Goal: Information Seeking & Learning: Learn about a topic

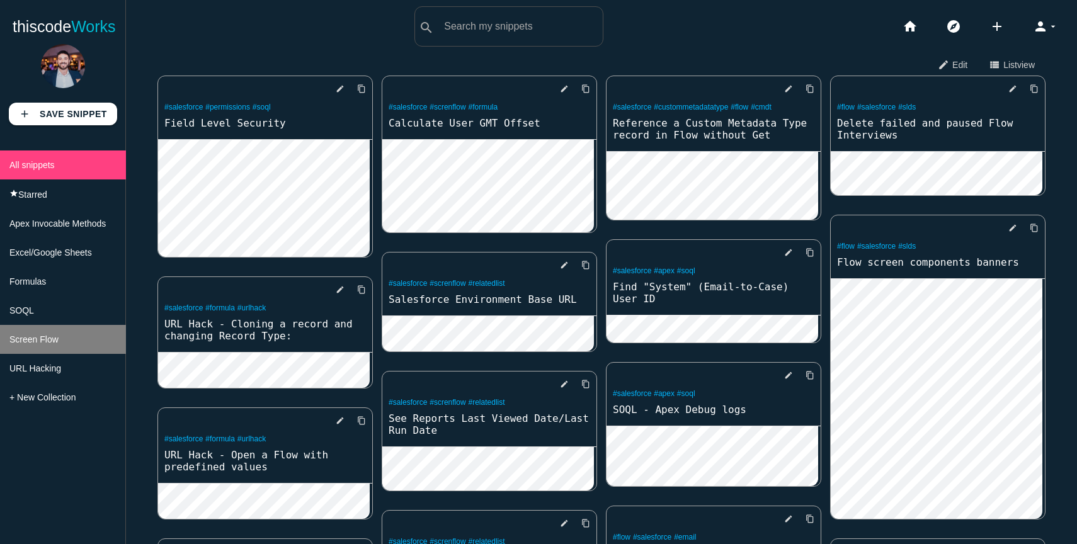
click at [44, 339] on span "Screen Flow" at bounding box center [33, 339] width 49 height 10
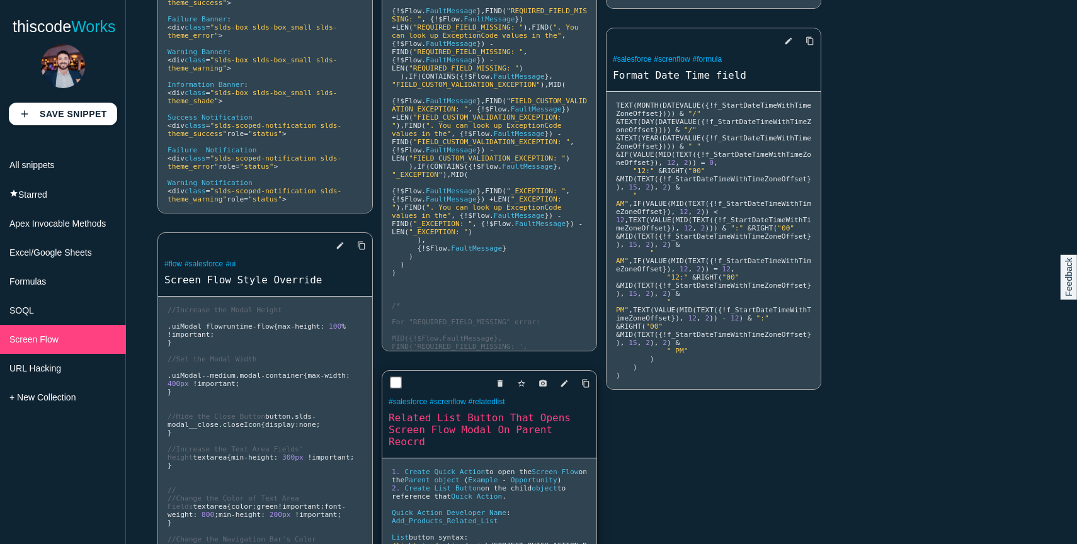
scroll to position [255, 0]
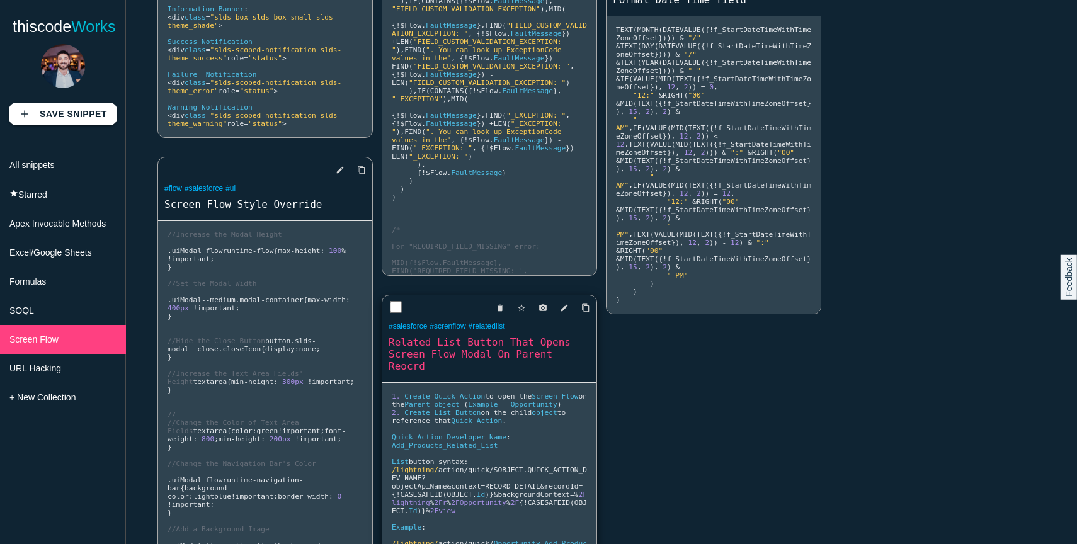
click at [452, 345] on link "Related List Button That Opens Screen Flow Modal On Parent Reocrd" at bounding box center [489, 354] width 214 height 38
